Goal: Transaction & Acquisition: Purchase product/service

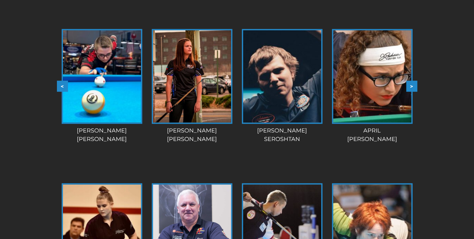
scroll to position [552, 0]
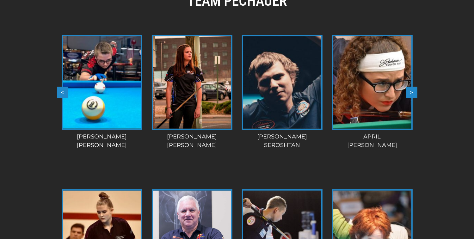
click at [417, 91] on button ">" at bounding box center [411, 92] width 11 height 11
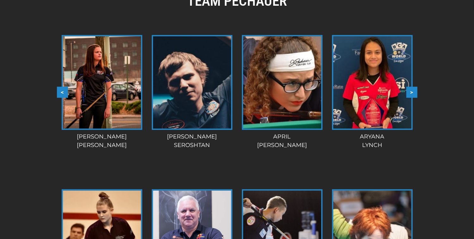
click at [415, 92] on button ">" at bounding box center [411, 92] width 11 height 11
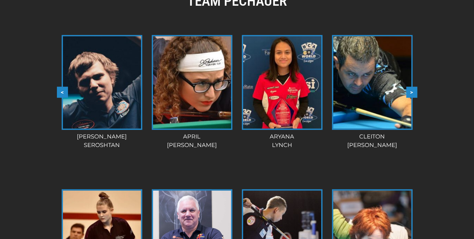
click at [415, 92] on button ">" at bounding box center [411, 92] width 11 height 11
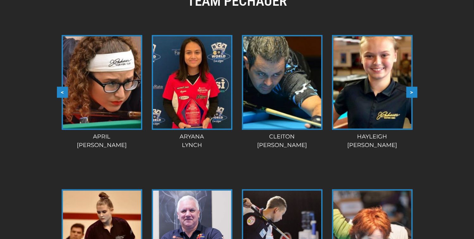
click at [415, 92] on button ">" at bounding box center [411, 92] width 11 height 11
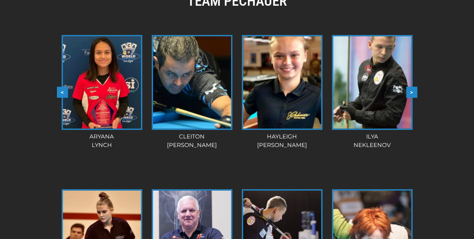
click at [415, 92] on button ">" at bounding box center [411, 92] width 11 height 11
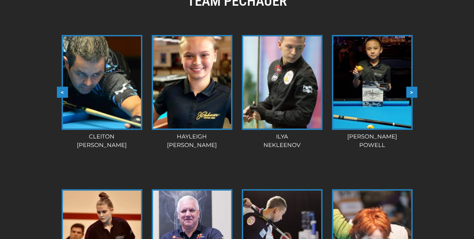
click at [415, 92] on button ">" at bounding box center [411, 92] width 11 height 11
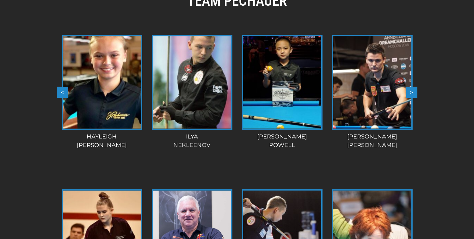
click at [415, 92] on button ">" at bounding box center [411, 92] width 11 height 11
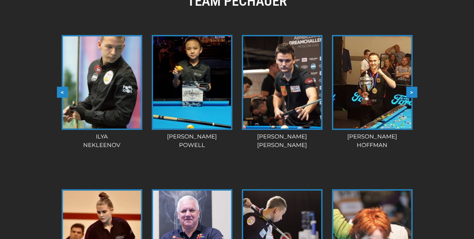
click at [415, 92] on button ">" at bounding box center [411, 92] width 11 height 11
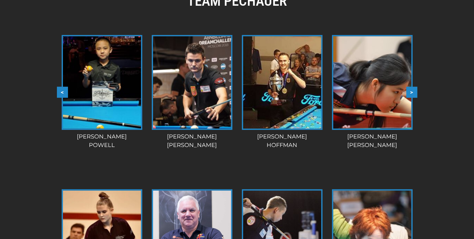
click at [415, 92] on button ">" at bounding box center [411, 92] width 11 height 11
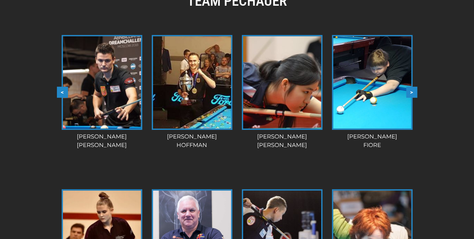
click at [415, 92] on button ">" at bounding box center [411, 92] width 11 height 11
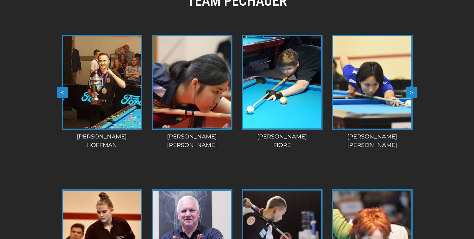
click at [415, 92] on button ">" at bounding box center [411, 92] width 11 height 11
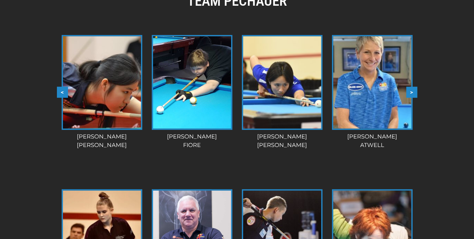
click at [415, 92] on button ">" at bounding box center [411, 92] width 11 height 11
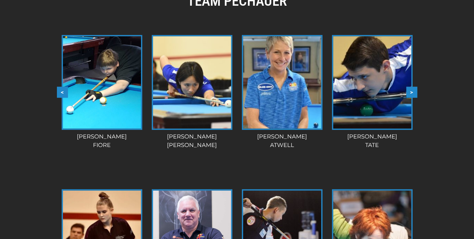
click at [415, 92] on button ">" at bounding box center [411, 92] width 11 height 11
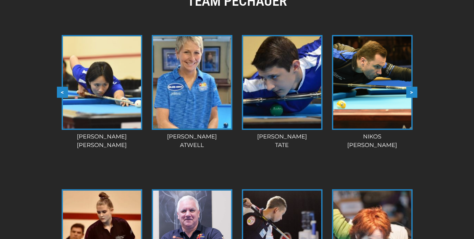
click at [413, 92] on button ">" at bounding box center [411, 92] width 11 height 11
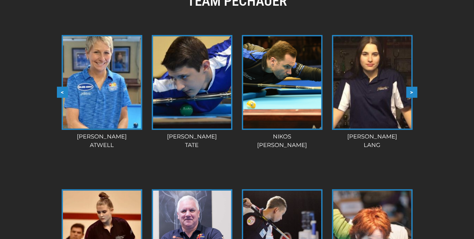
click at [413, 92] on button ">" at bounding box center [411, 92] width 11 height 11
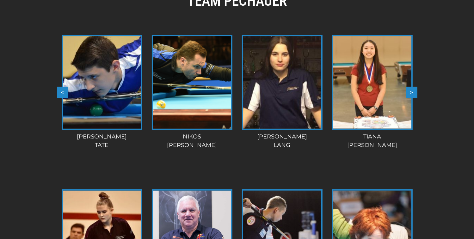
click at [413, 92] on button ">" at bounding box center [411, 92] width 11 height 11
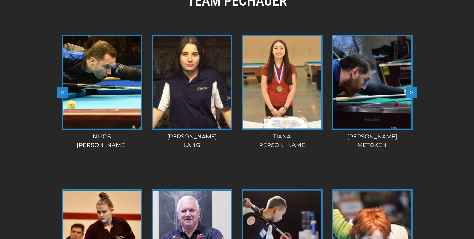
click at [413, 92] on button ">" at bounding box center [411, 92] width 11 height 11
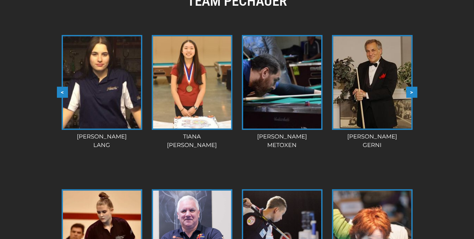
click at [413, 92] on button ">" at bounding box center [411, 92] width 11 height 11
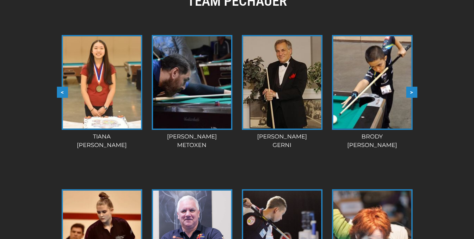
click at [413, 92] on button ">" at bounding box center [411, 92] width 11 height 11
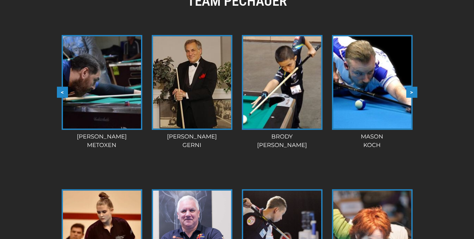
click at [413, 92] on button ">" at bounding box center [411, 92] width 11 height 11
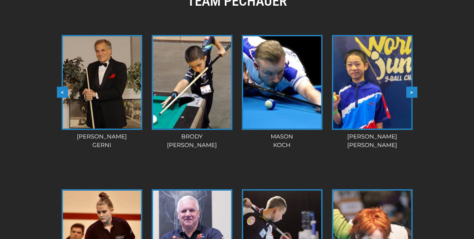
click at [413, 92] on button ">" at bounding box center [411, 92] width 11 height 11
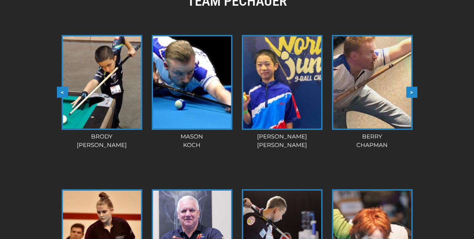
click at [413, 92] on button ">" at bounding box center [411, 92] width 11 height 11
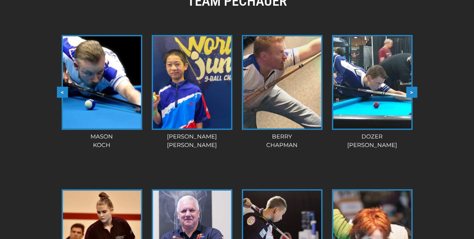
click at [413, 92] on button ">" at bounding box center [411, 92] width 11 height 11
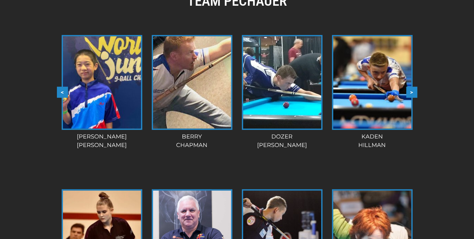
click at [413, 92] on button ">" at bounding box center [411, 92] width 11 height 11
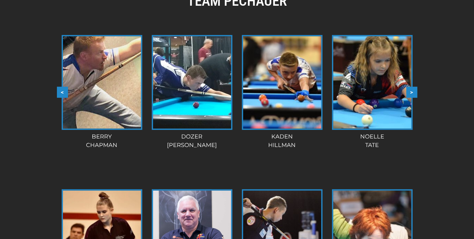
click at [413, 92] on button ">" at bounding box center [411, 92] width 11 height 11
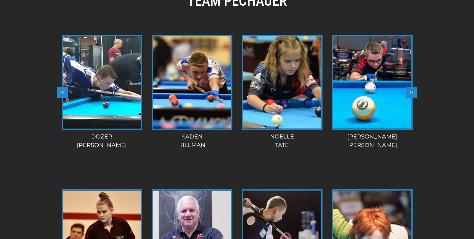
click at [413, 92] on button ">" at bounding box center [411, 92] width 11 height 11
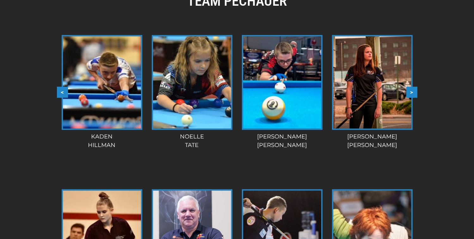
click at [413, 92] on button ">" at bounding box center [411, 92] width 11 height 11
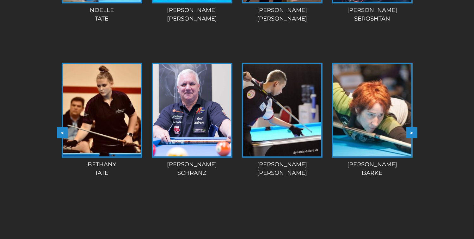
scroll to position [680, 0]
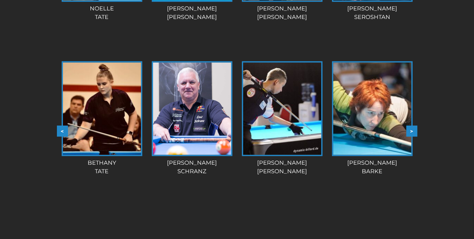
click at [413, 130] on button ">" at bounding box center [411, 131] width 11 height 11
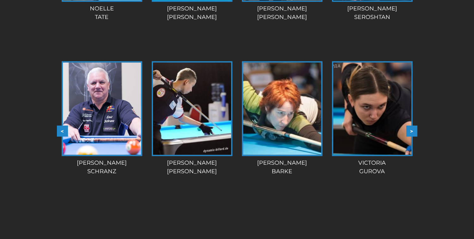
click at [413, 130] on button ">" at bounding box center [411, 131] width 11 height 11
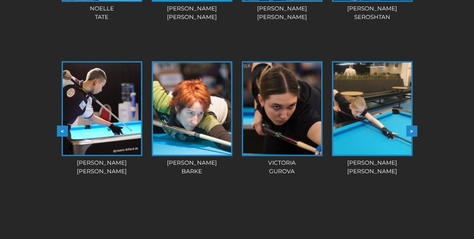
click at [413, 130] on button ">" at bounding box center [411, 131] width 11 height 11
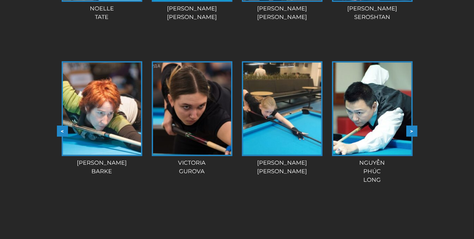
click at [413, 130] on button ">" at bounding box center [411, 131] width 11 height 11
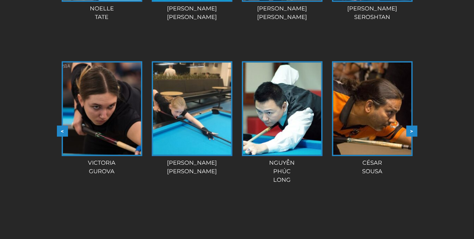
click at [413, 130] on button ">" at bounding box center [411, 131] width 11 height 11
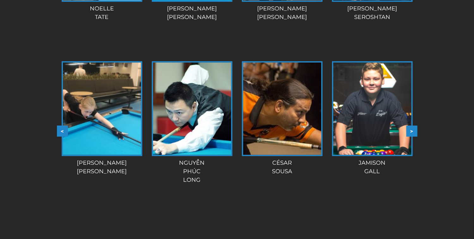
click at [413, 130] on button ">" at bounding box center [411, 131] width 11 height 11
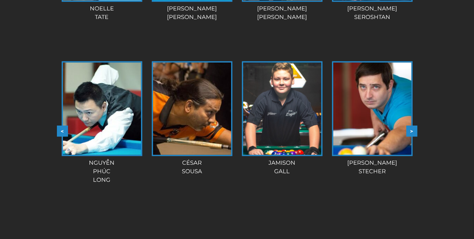
click at [413, 130] on button ">" at bounding box center [411, 131] width 11 height 11
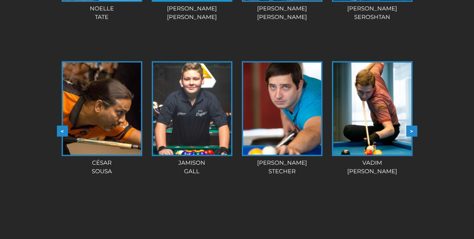
click at [413, 130] on button ">" at bounding box center [411, 131] width 11 height 11
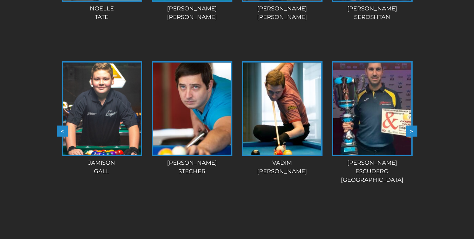
click at [413, 130] on button ">" at bounding box center [411, 131] width 11 height 11
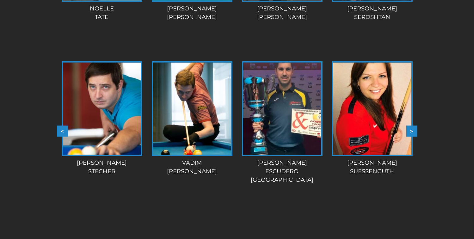
click at [413, 130] on button ">" at bounding box center [411, 131] width 11 height 11
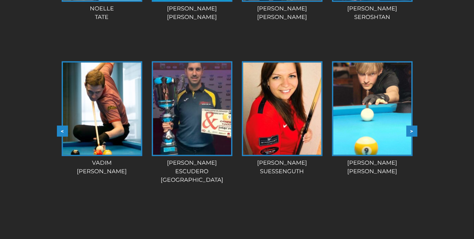
click at [413, 130] on button ">" at bounding box center [411, 131] width 11 height 11
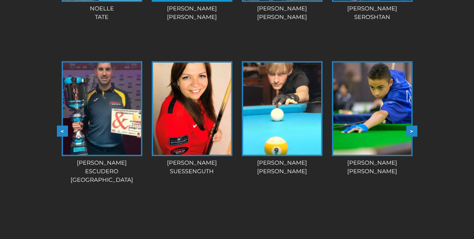
click at [413, 130] on button ">" at bounding box center [411, 131] width 11 height 11
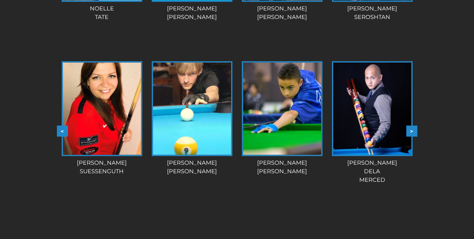
click at [413, 130] on button ">" at bounding box center [411, 131] width 11 height 11
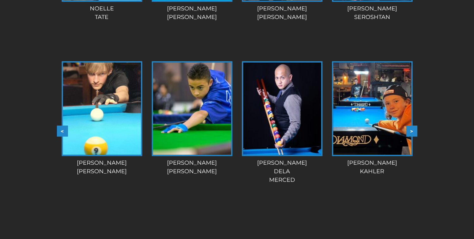
click at [413, 130] on button ">" at bounding box center [411, 131] width 11 height 11
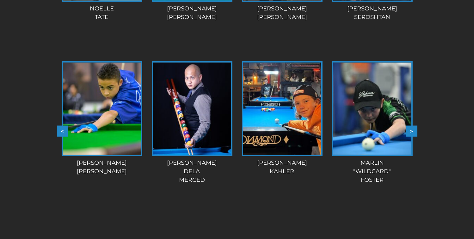
click at [413, 130] on button ">" at bounding box center [411, 131] width 11 height 11
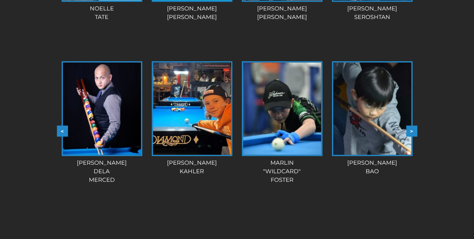
click at [413, 130] on button ">" at bounding box center [411, 131] width 11 height 11
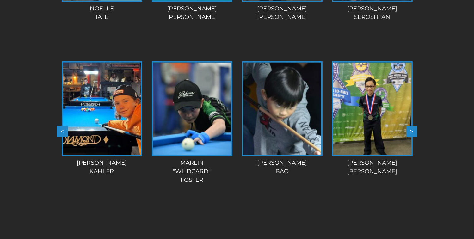
click at [413, 130] on button ">" at bounding box center [411, 131] width 11 height 11
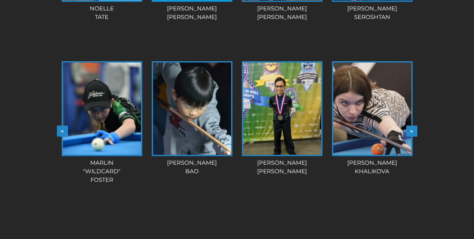
click at [413, 130] on button ">" at bounding box center [411, 131] width 11 height 11
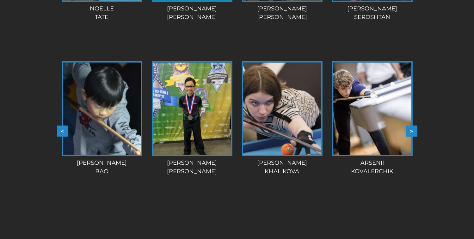
click at [413, 130] on button ">" at bounding box center [411, 131] width 11 height 11
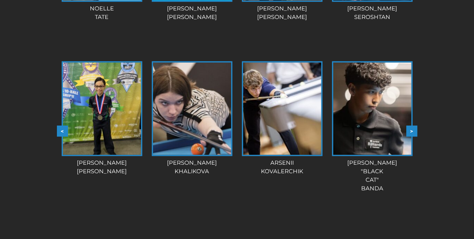
click at [413, 130] on button ">" at bounding box center [411, 131] width 11 height 11
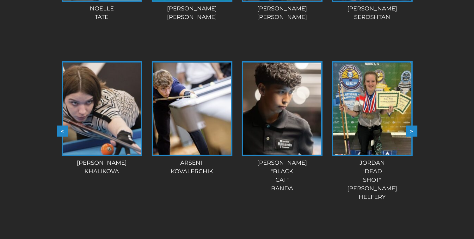
click at [413, 130] on button ">" at bounding box center [411, 131] width 11 height 11
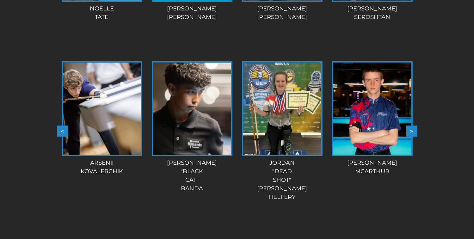
click at [413, 130] on button ">" at bounding box center [411, 131] width 11 height 11
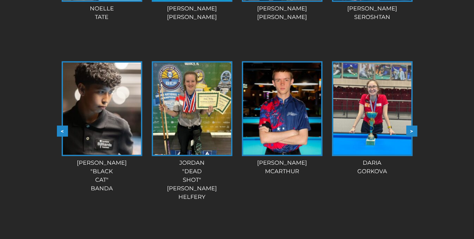
click at [413, 130] on button ">" at bounding box center [411, 131] width 11 height 11
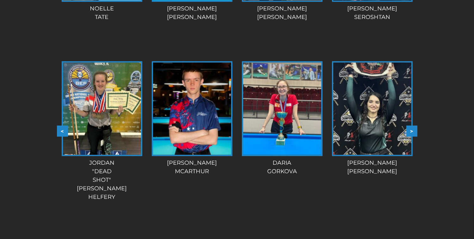
click at [413, 130] on button ">" at bounding box center [411, 131] width 11 height 11
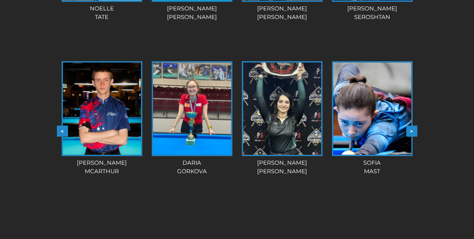
click at [413, 130] on button ">" at bounding box center [411, 131] width 11 height 11
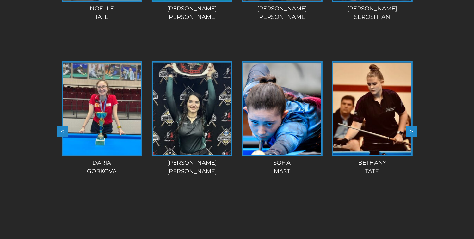
click at [413, 130] on button ">" at bounding box center [411, 131] width 11 height 11
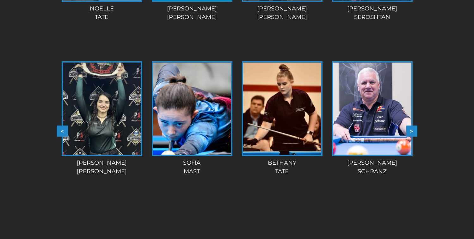
click at [413, 130] on button ">" at bounding box center [411, 131] width 11 height 11
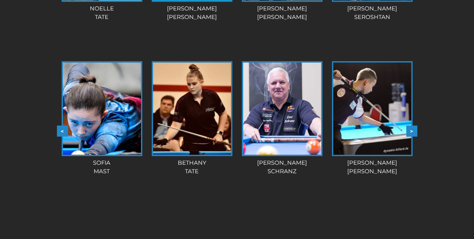
click at [413, 130] on button ">" at bounding box center [411, 131] width 11 height 11
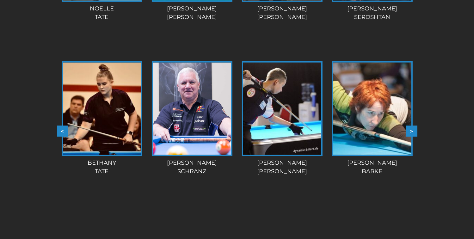
click at [413, 130] on button ">" at bounding box center [411, 131] width 11 height 11
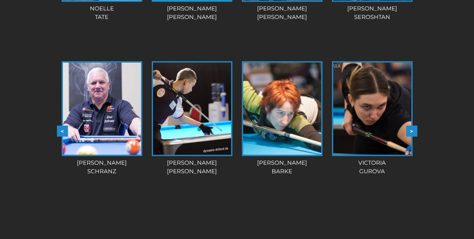
click at [413, 130] on button ">" at bounding box center [411, 131] width 11 height 11
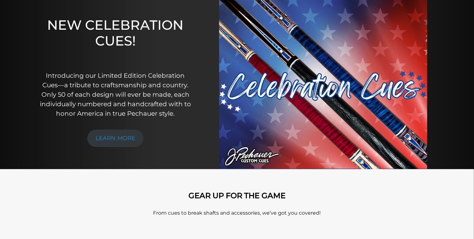
scroll to position [0, 0]
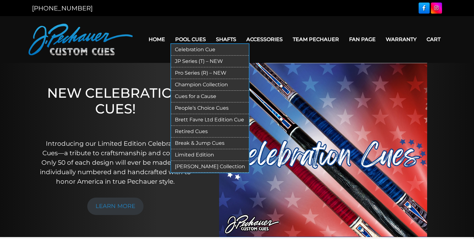
click at [185, 155] on link "Limited Edition" at bounding box center [210, 155] width 78 height 12
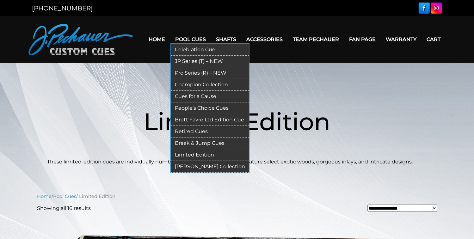
click at [198, 131] on link "Retired Cues" at bounding box center [210, 132] width 78 height 12
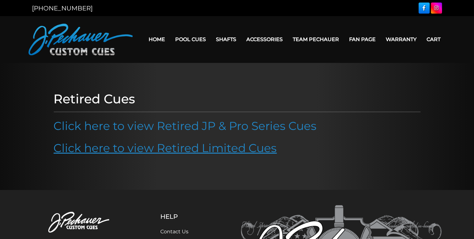
click at [236, 150] on link "Click here to view Retired Limited Cues" at bounding box center [165, 148] width 223 height 14
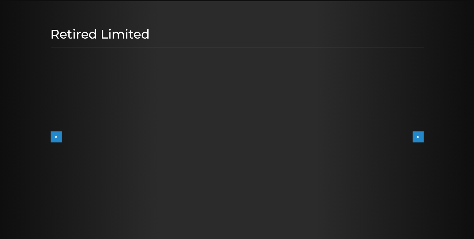
scroll to position [64, 0]
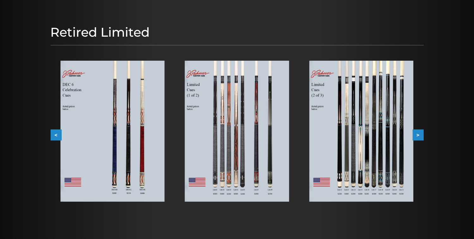
click at [419, 134] on button ">" at bounding box center [417, 134] width 11 height 11
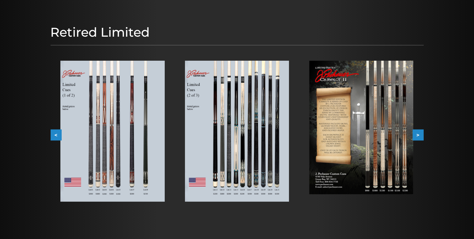
click at [419, 134] on button ">" at bounding box center [417, 134] width 11 height 11
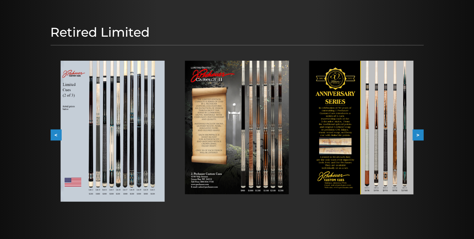
click at [257, 135] on img at bounding box center [237, 128] width 104 height 134
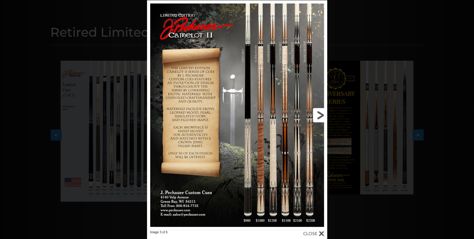
click at [320, 119] on link at bounding box center [286, 115] width 81 height 230
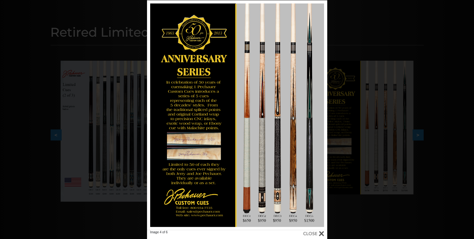
click at [335, 132] on div "Image 4 of 6" at bounding box center [237, 119] width 474 height 239
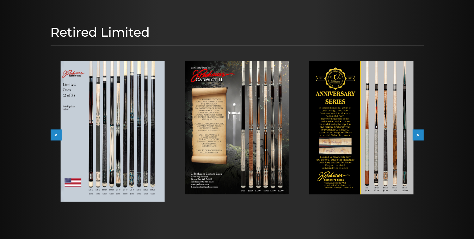
click at [421, 134] on button ">" at bounding box center [417, 134] width 11 height 11
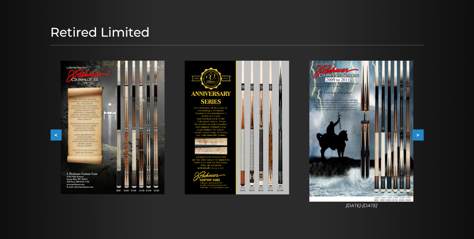
click at [421, 134] on button ">" at bounding box center [417, 134] width 11 height 11
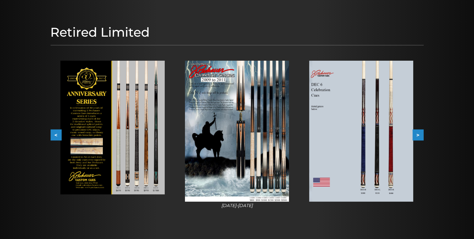
click at [421, 134] on button ">" at bounding box center [417, 134] width 11 height 11
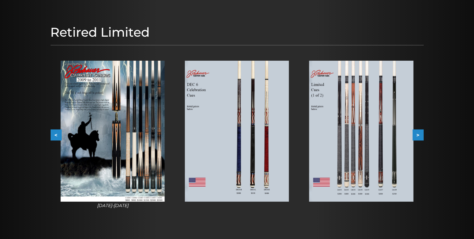
click at [128, 159] on img at bounding box center [112, 131] width 104 height 141
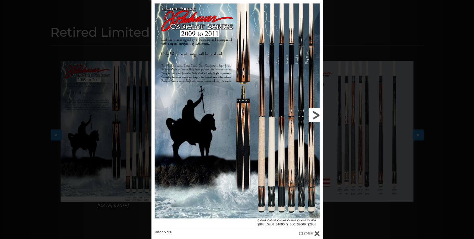
click at [285, 117] on link at bounding box center [284, 115] width 77 height 230
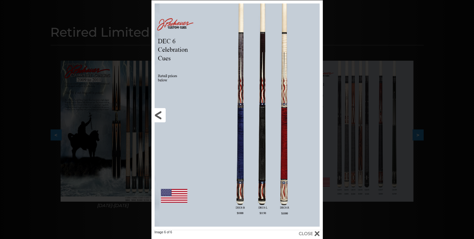
click at [163, 118] on link at bounding box center [189, 115] width 77 height 230
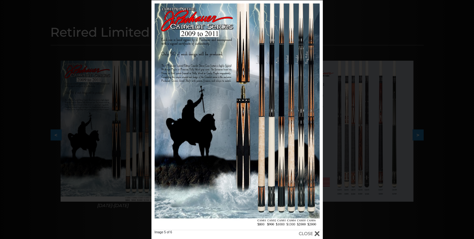
click at [368, 110] on div "Image 5 of 6" at bounding box center [237, 119] width 474 height 239
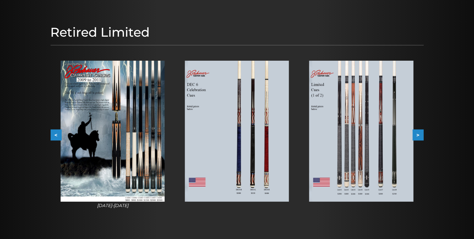
click at [423, 132] on button ">" at bounding box center [417, 134] width 11 height 11
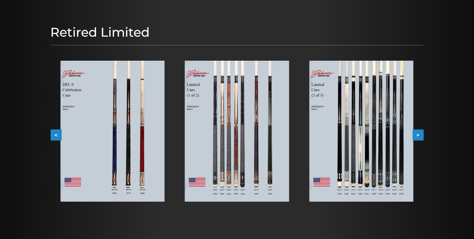
click at [420, 133] on button ">" at bounding box center [417, 134] width 11 height 11
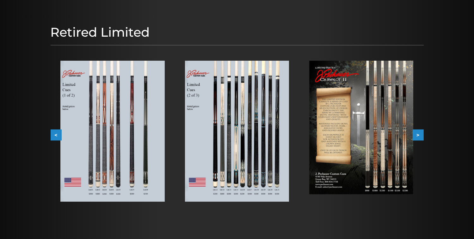
click at [238, 138] on img at bounding box center [237, 131] width 104 height 141
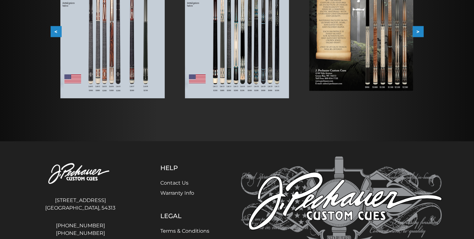
scroll to position [169, 0]
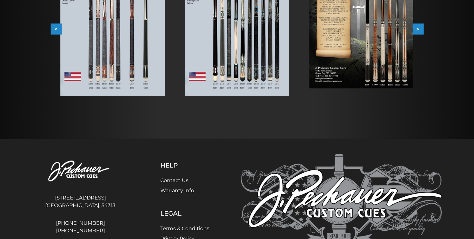
click at [423, 31] on div "Retired Limited < > slide 13 to 15 of 6 2009-2011 2009-2011" at bounding box center [236, 16] width 379 height 201
click at [420, 31] on button ">" at bounding box center [417, 28] width 11 height 11
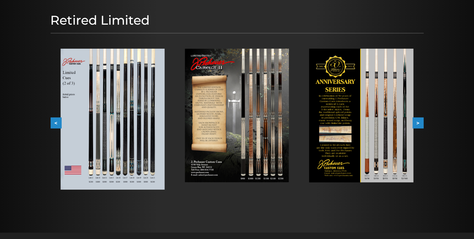
scroll to position [75, 0]
click at [421, 122] on button ">" at bounding box center [417, 123] width 11 height 11
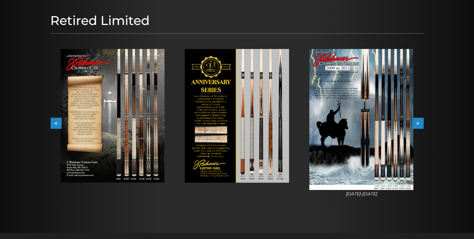
click at [421, 122] on button ">" at bounding box center [417, 123] width 11 height 11
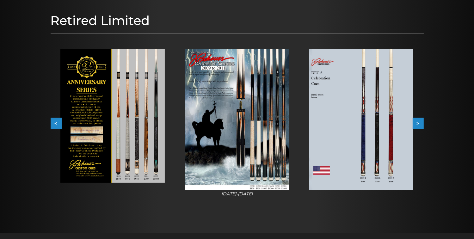
scroll to position [0, 0]
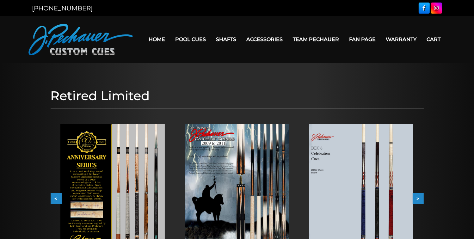
click at [159, 40] on link "Home" at bounding box center [157, 39] width 27 height 16
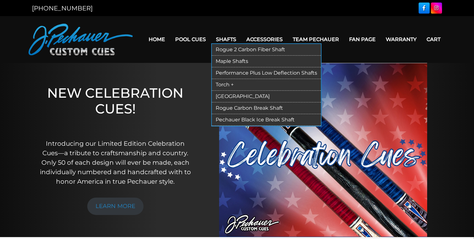
click at [233, 47] on link "Rogue 2 Carbon Fiber Shaft" at bounding box center [266, 50] width 109 height 12
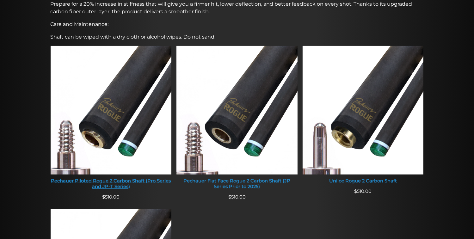
scroll to position [227, 0]
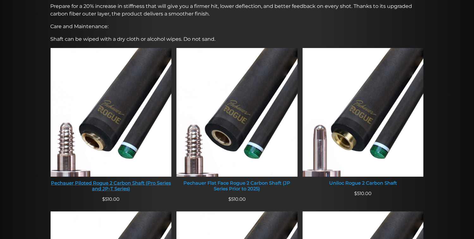
click at [125, 96] on img at bounding box center [111, 112] width 121 height 129
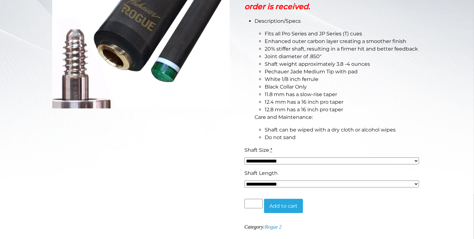
scroll to position [192, 0]
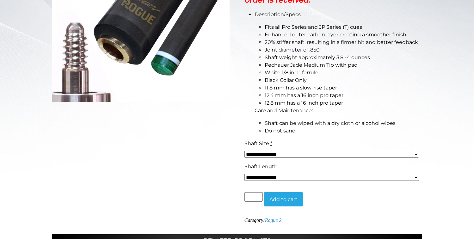
click at [304, 153] on select "**********" at bounding box center [331, 154] width 174 height 7
select select "*****"
click at [244, 151] on select "**********" at bounding box center [331, 154] width 174 height 7
click at [283, 178] on select "**********" at bounding box center [331, 177] width 174 height 7
click at [336, 163] on div "Shaft Length" at bounding box center [331, 167] width 174 height 8
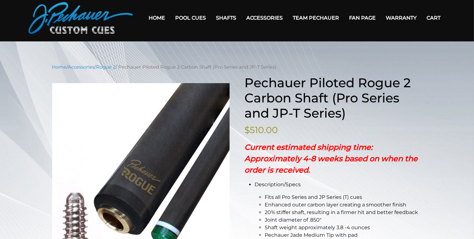
scroll to position [0, 0]
